Goal: Check status: Check status

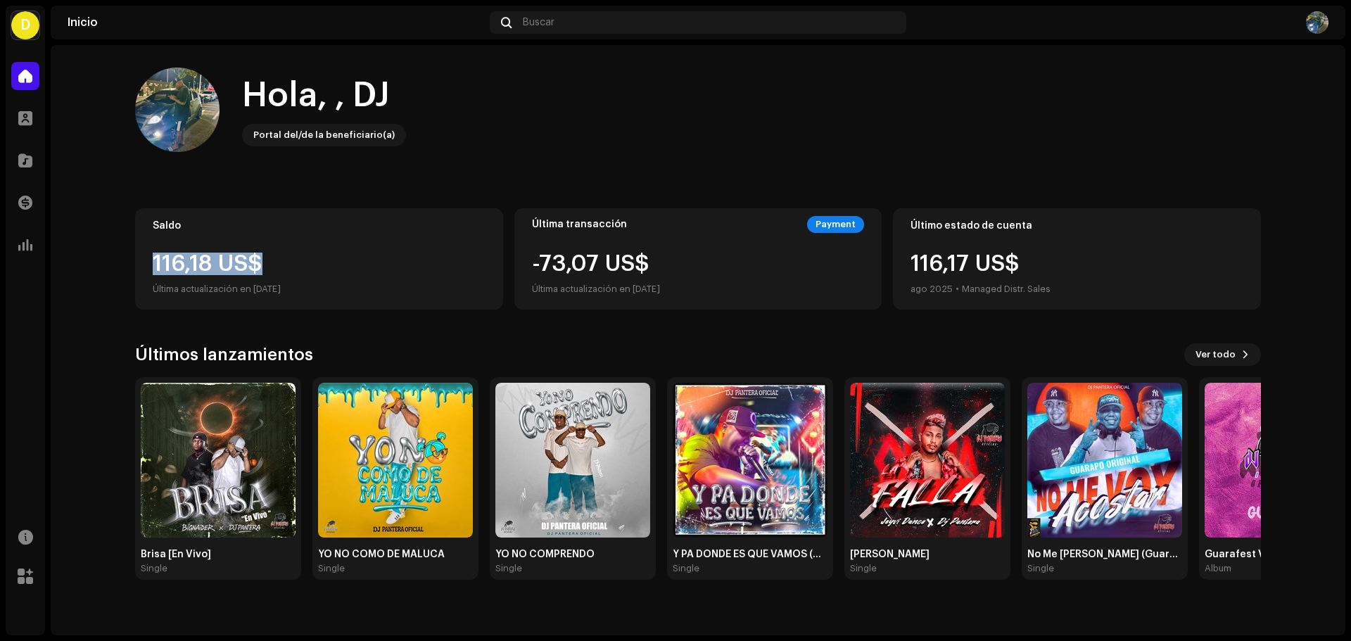
drag, startPoint x: 154, startPoint y: 260, endPoint x: 258, endPoint y: 274, distance: 105.1
click at [258, 274] on div "116,18 US$" at bounding box center [319, 264] width 333 height 23
click at [274, 267] on div "116,18 US$" at bounding box center [319, 264] width 333 height 23
drag, startPoint x: 156, startPoint y: 263, endPoint x: 286, endPoint y: 260, distance: 129.5
click at [286, 260] on div "116,18 US$" at bounding box center [319, 264] width 333 height 23
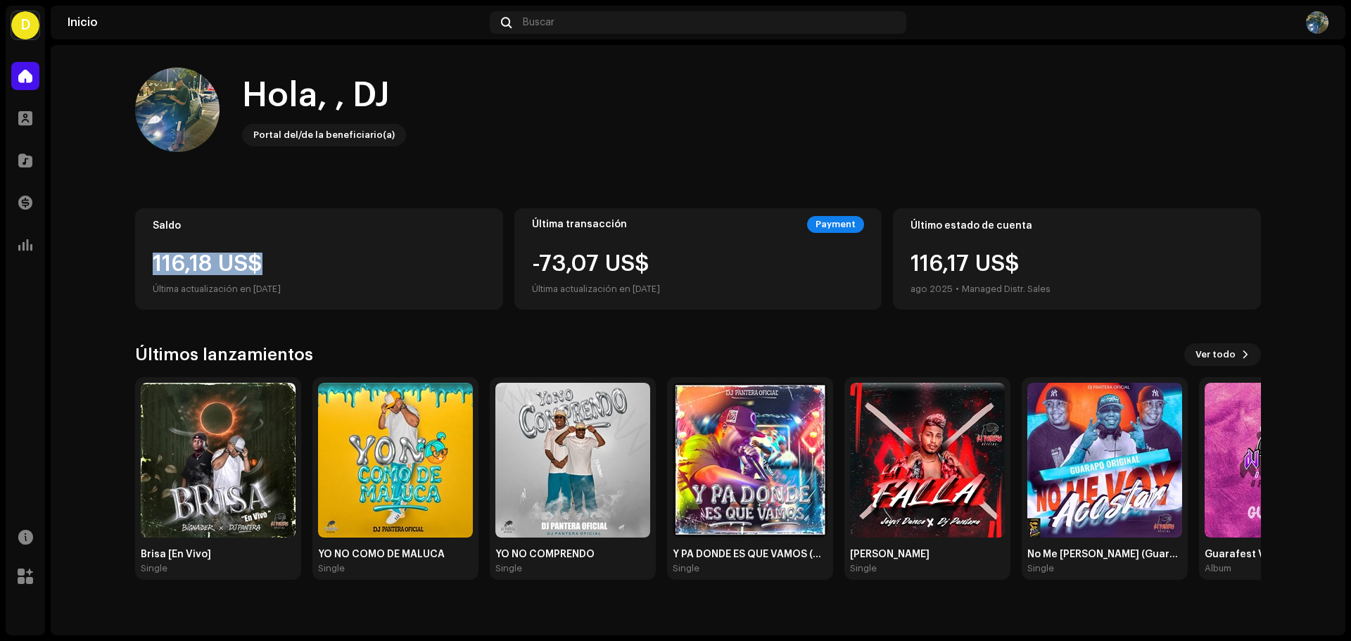
click at [258, 260] on div "116,18 US$" at bounding box center [319, 264] width 333 height 23
drag, startPoint x: 927, startPoint y: 273, endPoint x: 1038, endPoint y: 270, distance: 111.2
click at [1076, 270] on div "116,17 US$ ago 2025 • Managed Distr. Sales" at bounding box center [1077, 275] width 333 height 45
click at [994, 270] on div "116,17 US$ ago 2025 • Managed Distr. Sales" at bounding box center [981, 275] width 140 height 45
drag, startPoint x: 174, startPoint y: 268, endPoint x: 298, endPoint y: 274, distance: 124.7
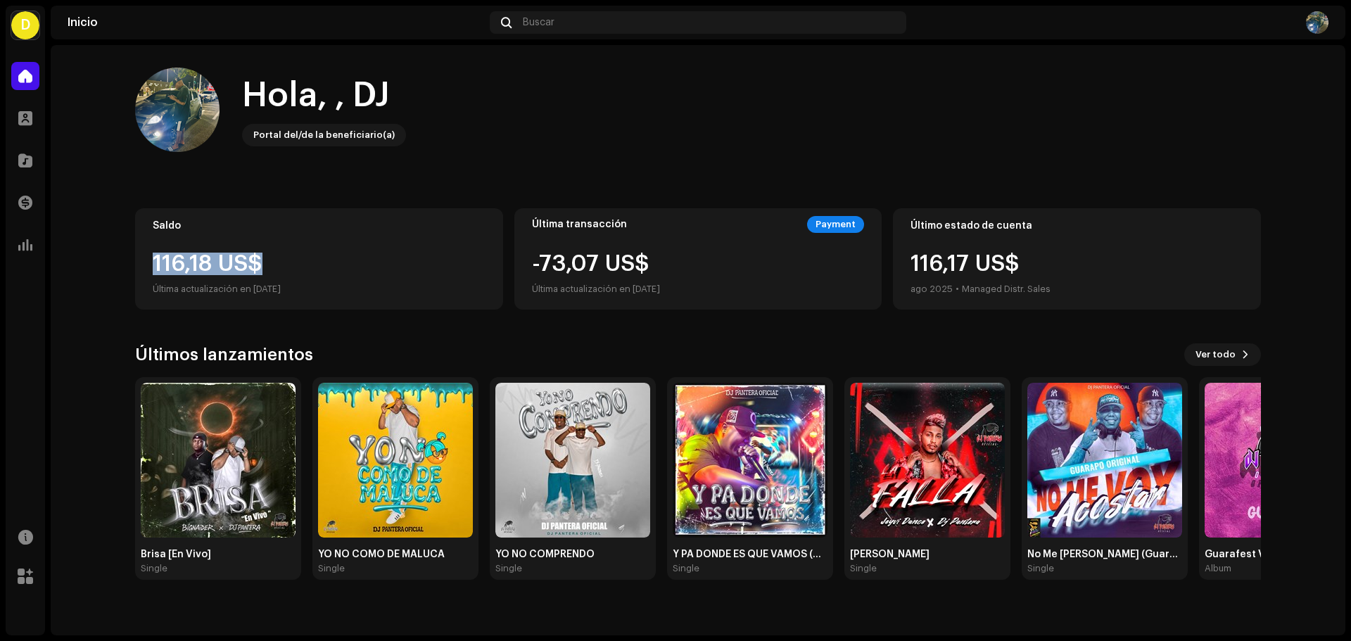
click at [316, 274] on div "Saldo 116,18 US$ Última actualización en [DATE]" at bounding box center [319, 258] width 368 height 101
click at [269, 269] on div "116,18 US$" at bounding box center [319, 264] width 333 height 23
drag, startPoint x: 151, startPoint y: 260, endPoint x: 367, endPoint y: 253, distance: 215.5
click at [367, 253] on div "Saldo 116,18 US$ Última actualización en [DATE]" at bounding box center [319, 258] width 368 height 101
click at [254, 267] on div "116,18 US$" at bounding box center [319, 264] width 333 height 23
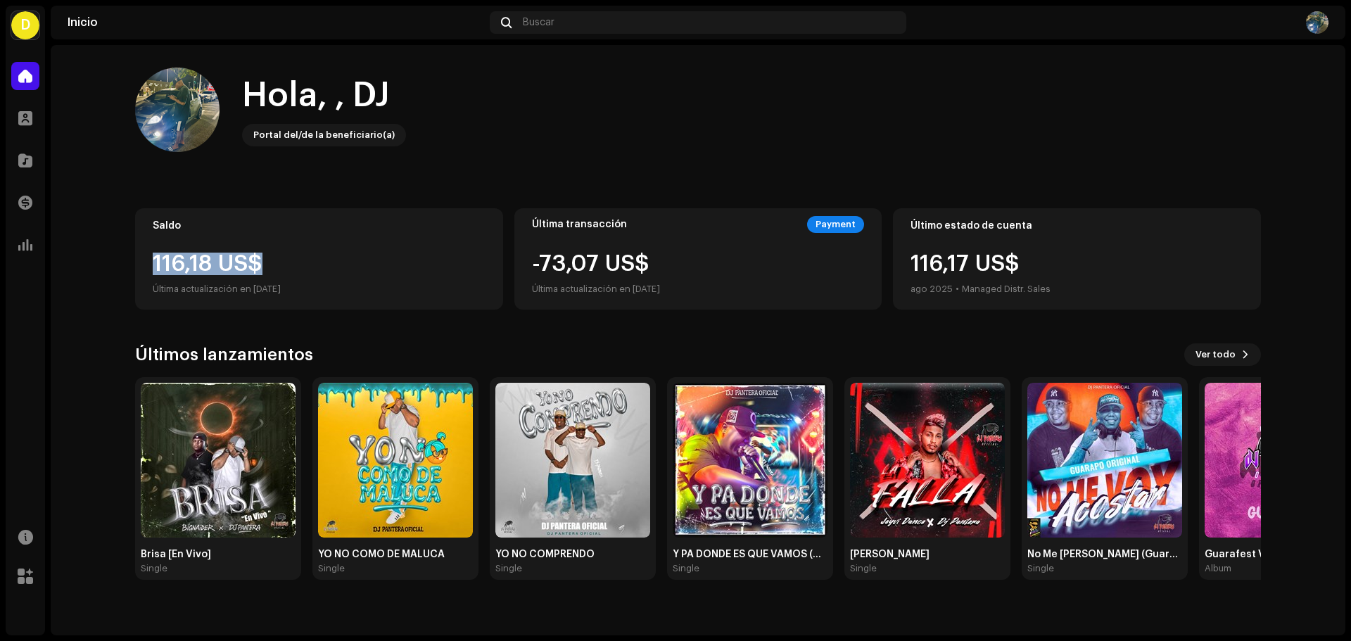
click at [256, 263] on div "116,18 US$" at bounding box center [319, 264] width 333 height 23
click at [287, 266] on div "116,18 US$" at bounding box center [319, 264] width 333 height 23
click at [301, 273] on div "116,18 US$" at bounding box center [319, 264] width 333 height 23
click at [25, 74] on span at bounding box center [25, 75] width 14 height 11
click at [1311, 20] on img at bounding box center [1317, 22] width 23 height 23
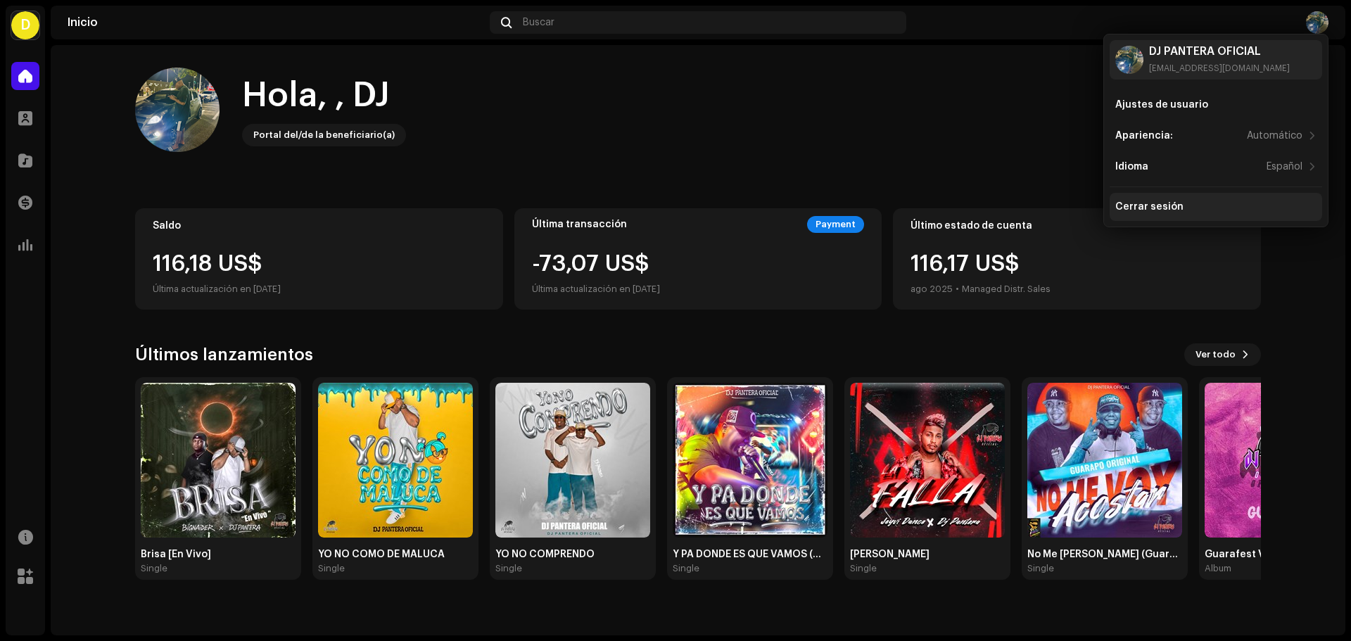
click at [1142, 201] on div "Cerrar sesión" at bounding box center [1149, 206] width 68 height 11
